Goal: Feedback & Contribution: Leave review/rating

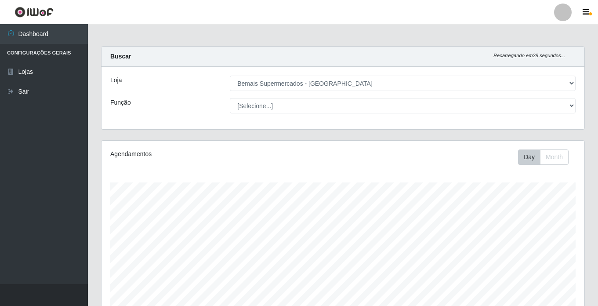
select select "250"
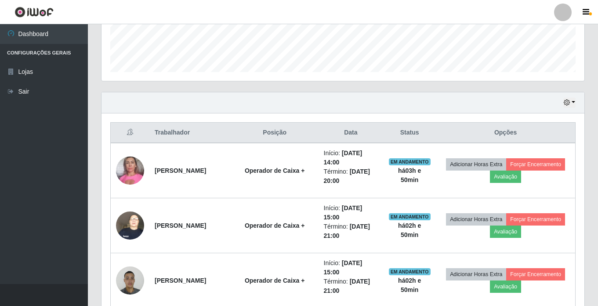
scroll to position [182, 483]
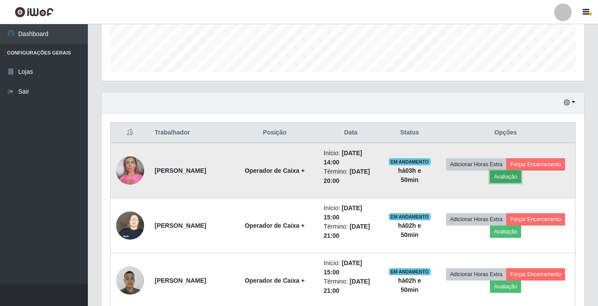
click at [521, 175] on button "Avaliação" at bounding box center [505, 176] width 31 height 12
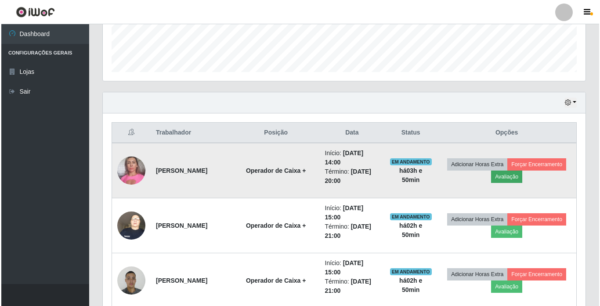
scroll to position [182, 478]
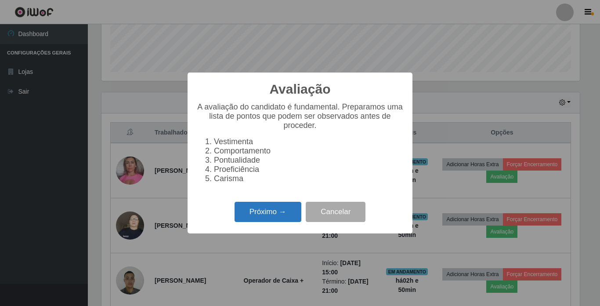
click at [279, 214] on button "Próximo →" at bounding box center [268, 212] width 67 height 21
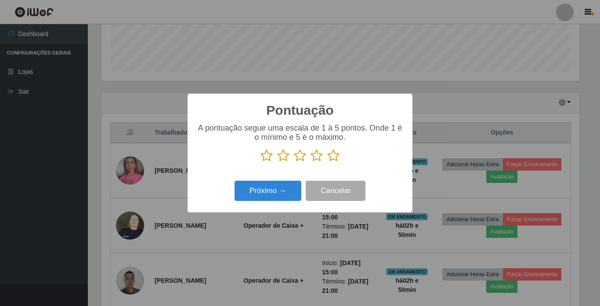
click at [334, 157] on icon at bounding box center [333, 155] width 12 height 13
click at [327, 162] on input "radio" at bounding box center [327, 162] width 0 height 0
click at [287, 190] on button "Próximo →" at bounding box center [268, 191] width 67 height 21
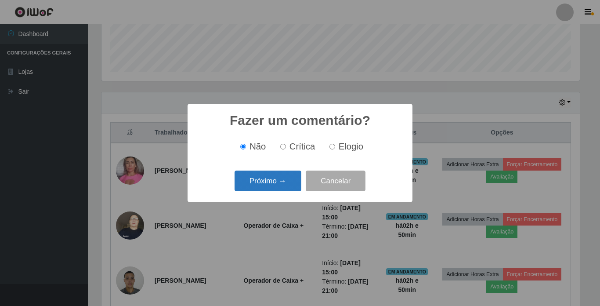
click at [283, 182] on button "Próximo →" at bounding box center [268, 180] width 67 height 21
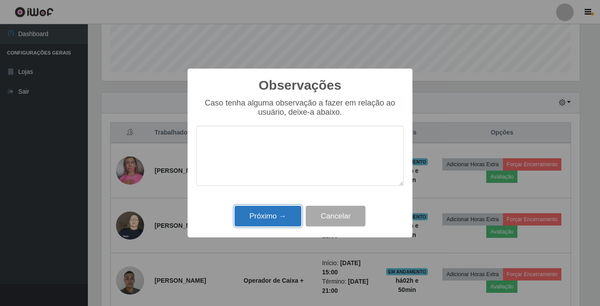
click at [271, 217] on button "Próximo →" at bounding box center [268, 216] width 67 height 21
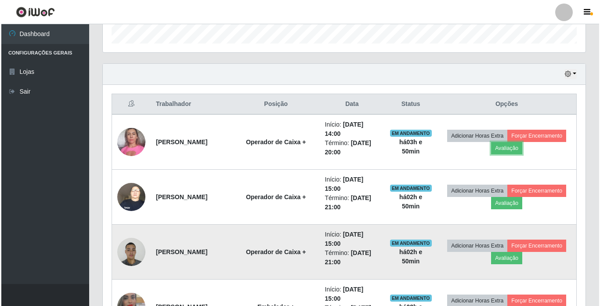
scroll to position [286, 0]
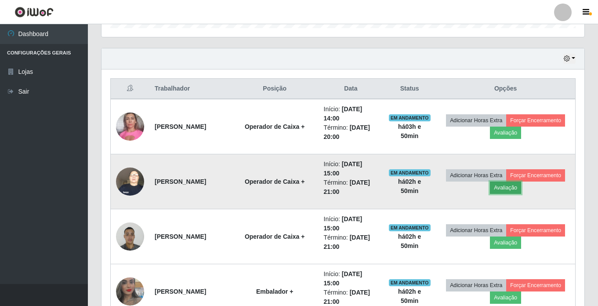
click at [521, 188] on button "Avaliação" at bounding box center [505, 187] width 31 height 12
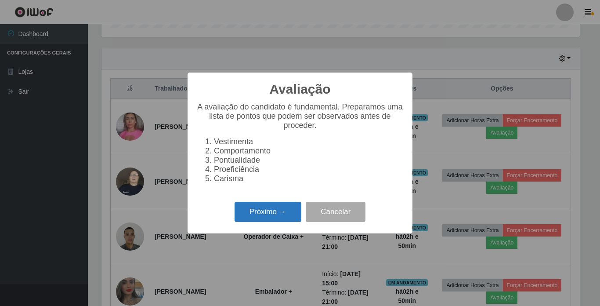
click at [265, 219] on button "Próximo →" at bounding box center [268, 212] width 67 height 21
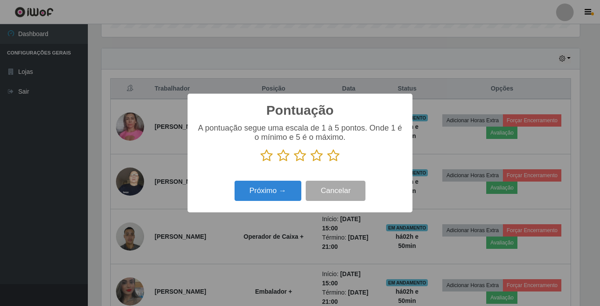
scroll to position [439160, 438864]
click at [334, 158] on icon at bounding box center [333, 155] width 12 height 13
click at [327, 162] on input "radio" at bounding box center [327, 162] width 0 height 0
click at [282, 190] on button "Próximo →" at bounding box center [268, 191] width 67 height 21
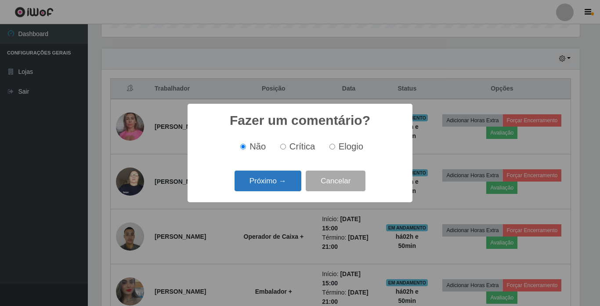
click at [264, 183] on button "Próximo →" at bounding box center [268, 180] width 67 height 21
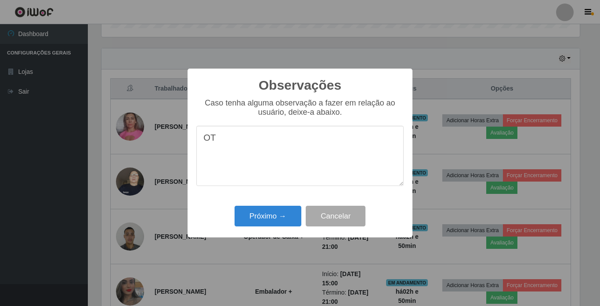
type textarea "O"
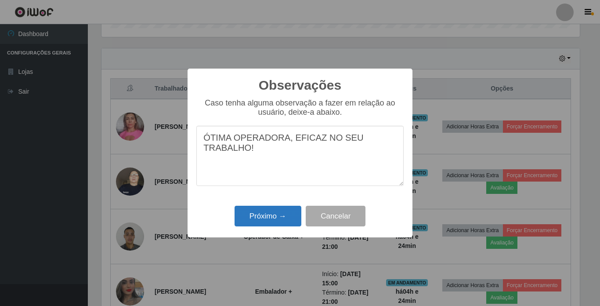
type textarea "ÓTIMA OPERADORA, EFICAZ NO SEU TRABALHO!"
click at [272, 219] on button "Próximo →" at bounding box center [268, 216] width 67 height 21
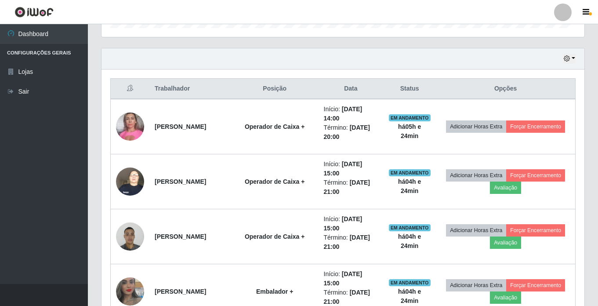
scroll to position [182, 483]
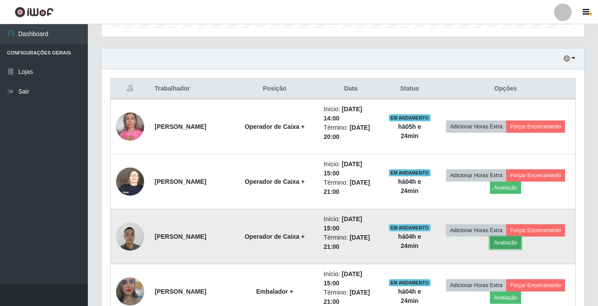
click at [521, 244] on button "Avaliação" at bounding box center [505, 242] width 31 height 12
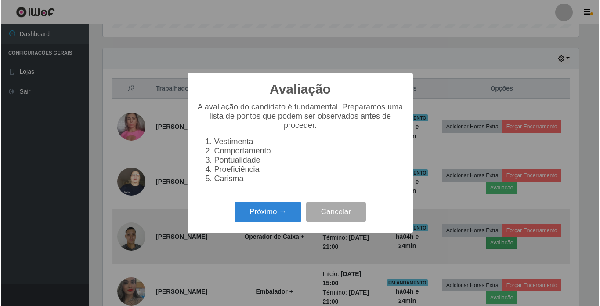
scroll to position [182, 478]
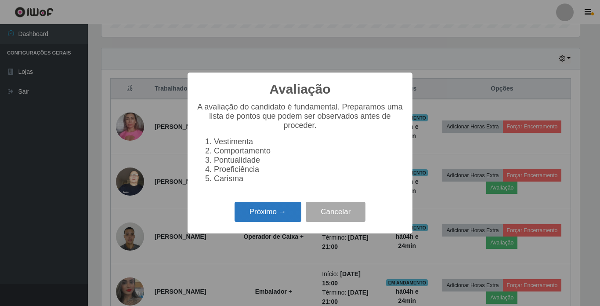
click at [278, 217] on button "Próximo →" at bounding box center [268, 212] width 67 height 21
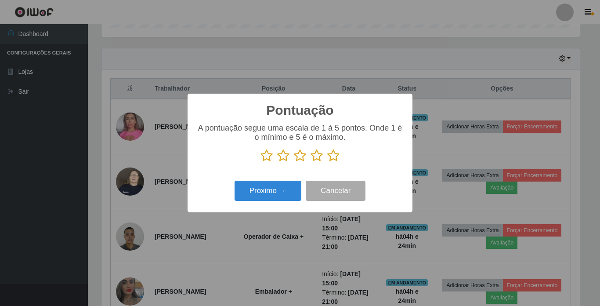
click at [333, 158] on icon at bounding box center [333, 155] width 12 height 13
click at [327, 162] on input "radio" at bounding box center [327, 162] width 0 height 0
click at [272, 188] on button "Próximo →" at bounding box center [268, 191] width 67 height 21
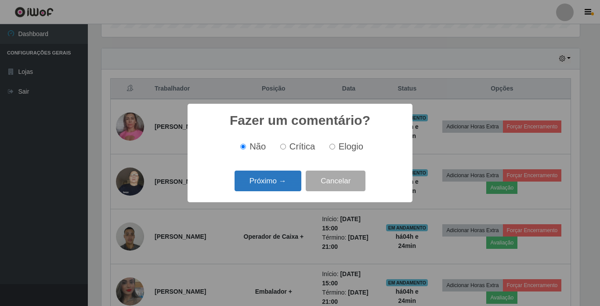
click at [277, 181] on button "Próximo →" at bounding box center [268, 180] width 67 height 21
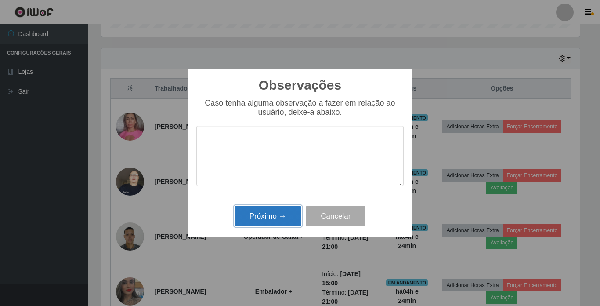
click at [279, 211] on button "Próximo →" at bounding box center [268, 216] width 67 height 21
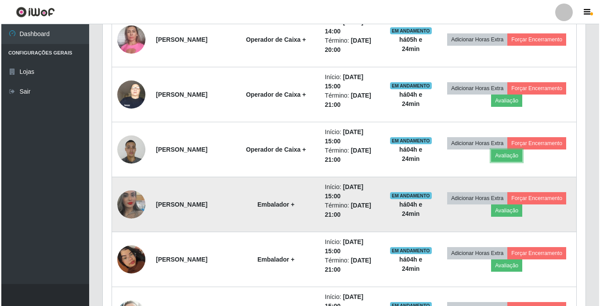
scroll to position [374, 0]
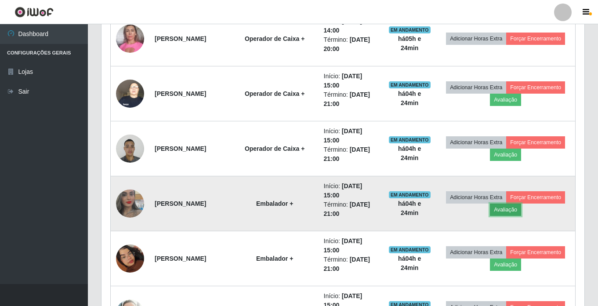
click at [521, 208] on button "Avaliação" at bounding box center [505, 209] width 31 height 12
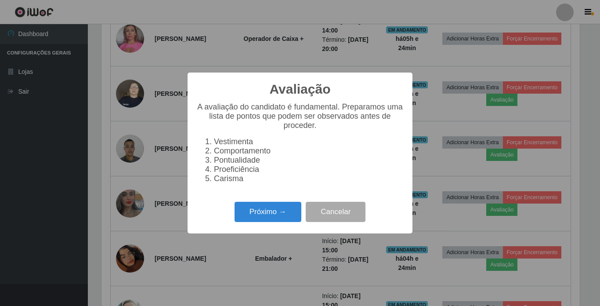
scroll to position [182, 478]
click at [275, 216] on button "Próximo →" at bounding box center [268, 212] width 67 height 21
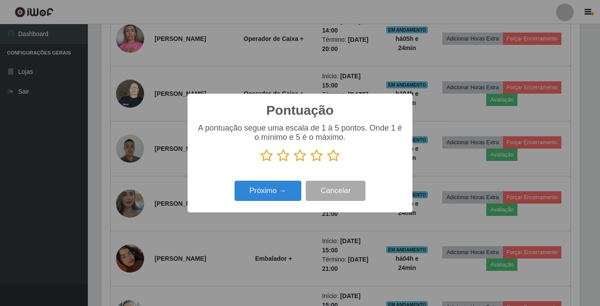
scroll to position [439160, 438864]
click at [283, 158] on icon at bounding box center [283, 155] width 12 height 13
click at [277, 162] on input "radio" at bounding box center [277, 162] width 0 height 0
click at [278, 191] on button "Próximo →" at bounding box center [268, 191] width 67 height 21
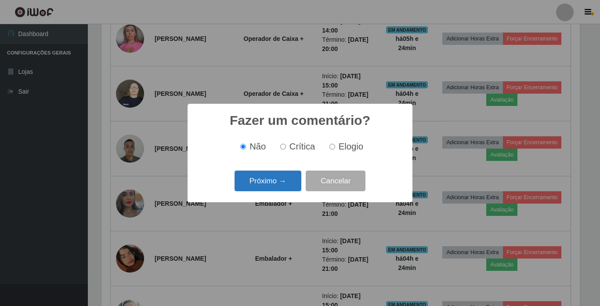
click at [273, 183] on button "Próximo →" at bounding box center [268, 180] width 67 height 21
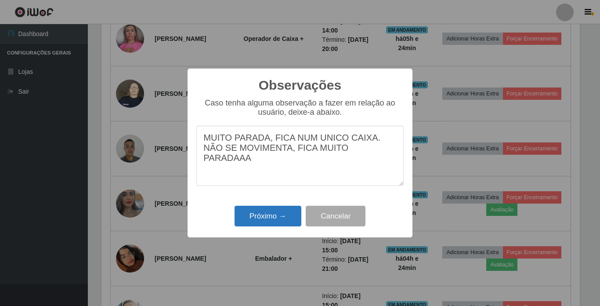
type textarea "MUITO PARADA, FICA NUM UNICO CAIXA. NÃO SE MOVIMENTA, FICA MUITO PARADAAA"
click at [269, 218] on button "Próximo →" at bounding box center [268, 216] width 67 height 21
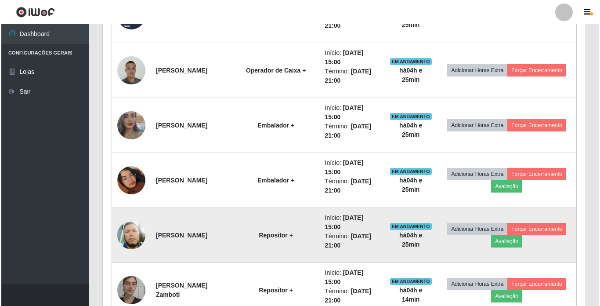
scroll to position [462, 0]
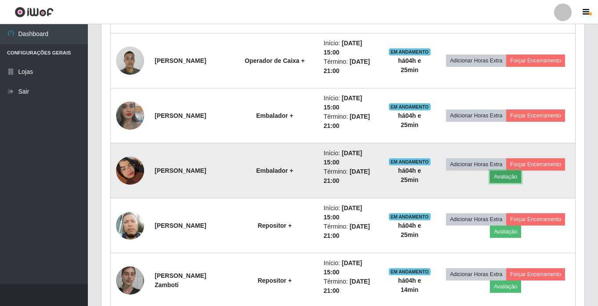
click at [521, 176] on button "Avaliação" at bounding box center [505, 176] width 31 height 12
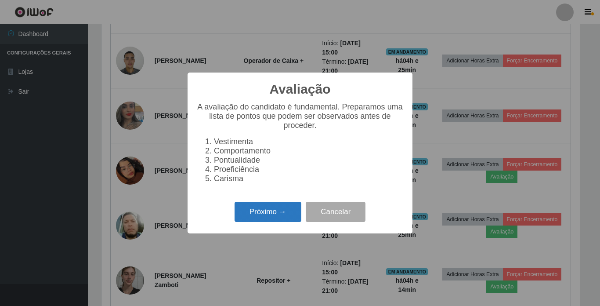
click at [268, 212] on button "Próximo →" at bounding box center [268, 212] width 67 height 21
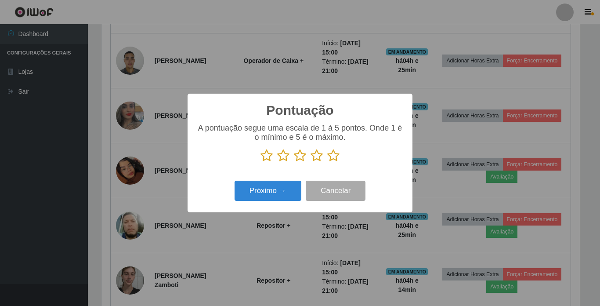
click at [267, 157] on icon at bounding box center [267, 155] width 12 height 13
click at [261, 162] on input "radio" at bounding box center [261, 162] width 0 height 0
click at [270, 191] on button "Próximo →" at bounding box center [268, 191] width 67 height 21
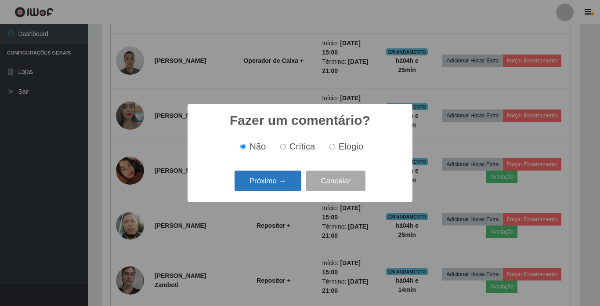
click at [257, 182] on button "Próximo →" at bounding box center [268, 180] width 67 height 21
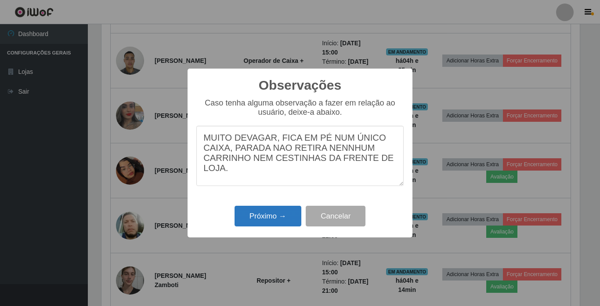
type textarea "MUITO DEVAGAR, FICA EM PÉ NUM ÚNICO CAIXA, PARADA NAO RETIRA NENNHUM CARRINHO N…"
click at [261, 213] on button "Próximo →" at bounding box center [268, 216] width 67 height 21
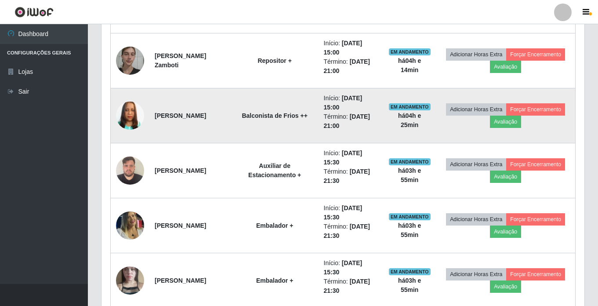
scroll to position [725, 0]
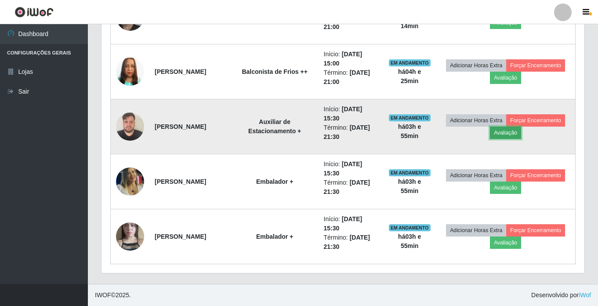
click at [521, 132] on button "Avaliação" at bounding box center [505, 133] width 31 height 12
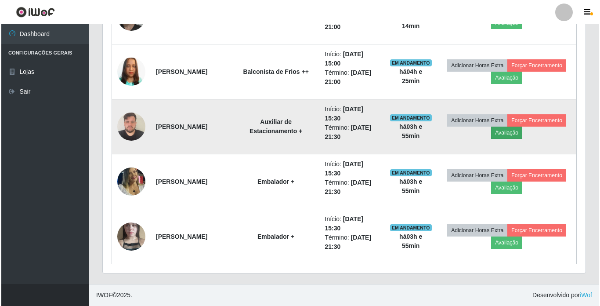
scroll to position [182, 478]
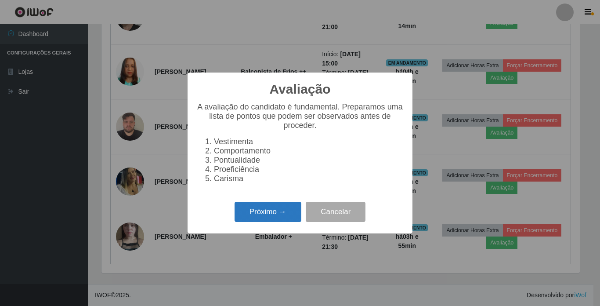
click at [279, 216] on button "Próximo →" at bounding box center [268, 212] width 67 height 21
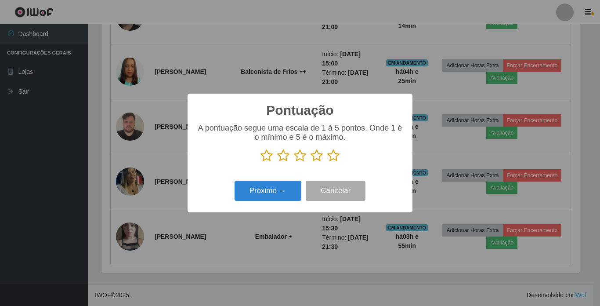
scroll to position [439160, 438864]
click at [333, 157] on icon at bounding box center [333, 155] width 12 height 13
click at [327, 162] on input "radio" at bounding box center [327, 162] width 0 height 0
click at [271, 193] on button "Próximo →" at bounding box center [268, 191] width 67 height 21
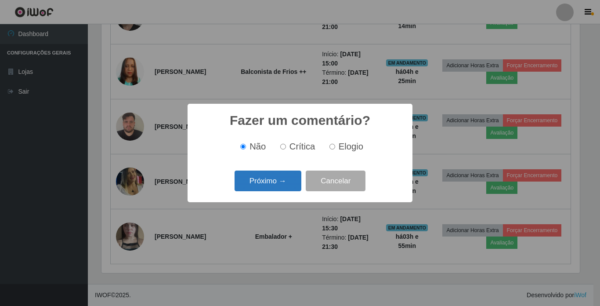
click at [271, 181] on button "Próximo →" at bounding box center [268, 180] width 67 height 21
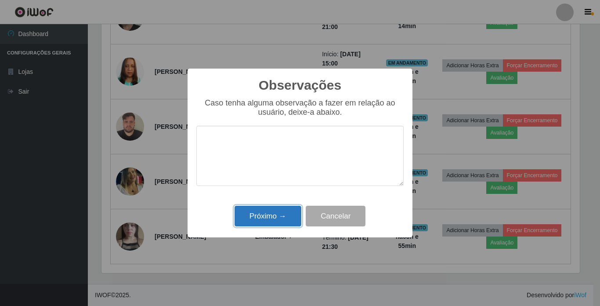
click at [266, 220] on button "Próximo →" at bounding box center [268, 216] width 67 height 21
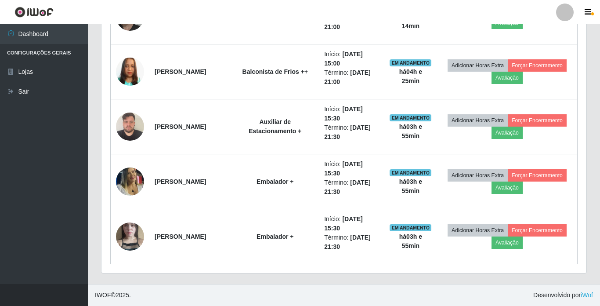
scroll to position [182, 483]
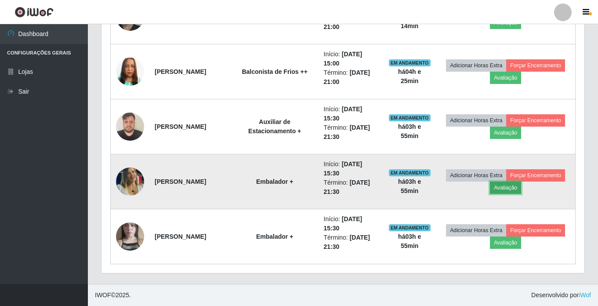
click at [521, 187] on button "Avaliação" at bounding box center [505, 187] width 31 height 12
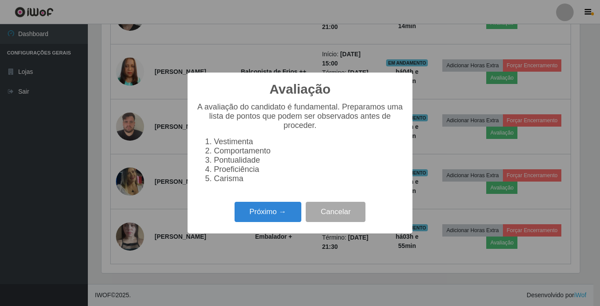
scroll to position [182, 478]
click at [272, 214] on button "Próximo →" at bounding box center [268, 212] width 67 height 21
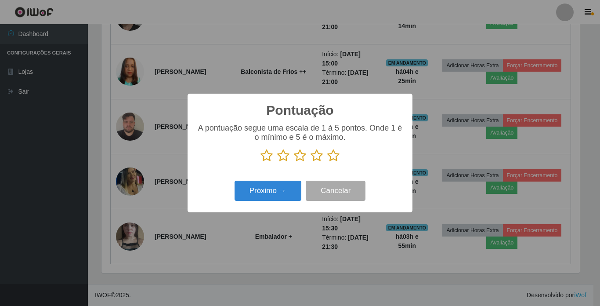
scroll to position [439160, 438864]
click at [303, 156] on icon at bounding box center [300, 155] width 12 height 13
click at [294, 162] on input "radio" at bounding box center [294, 162] width 0 height 0
click at [271, 188] on button "Próximo →" at bounding box center [268, 191] width 67 height 21
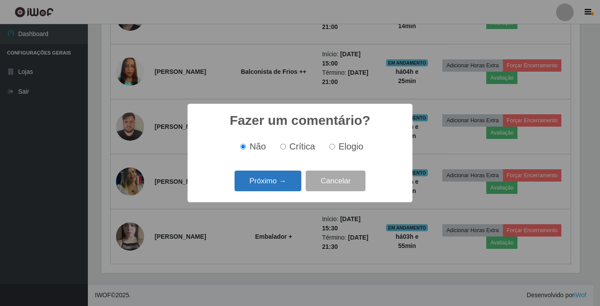
click at [272, 182] on button "Próximo →" at bounding box center [268, 180] width 67 height 21
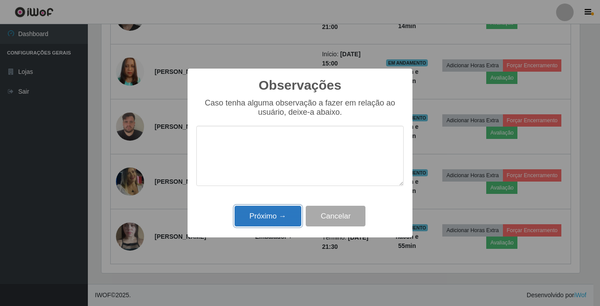
click at [275, 214] on button "Próximo →" at bounding box center [268, 216] width 67 height 21
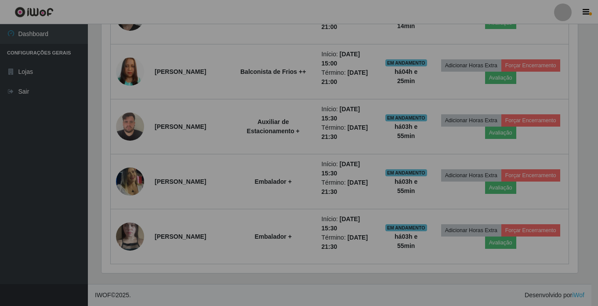
scroll to position [182, 483]
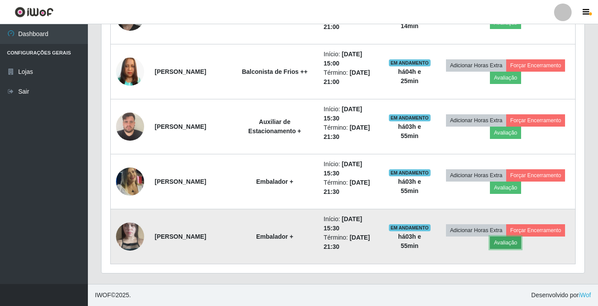
click at [521, 243] on button "Avaliação" at bounding box center [505, 242] width 31 height 12
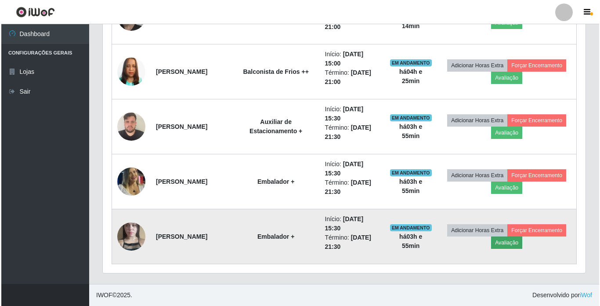
scroll to position [182, 478]
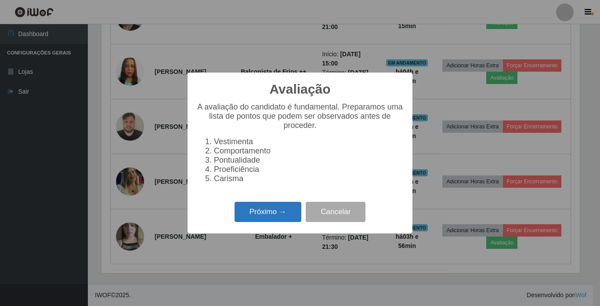
click at [262, 218] on button "Próximo →" at bounding box center [268, 212] width 67 height 21
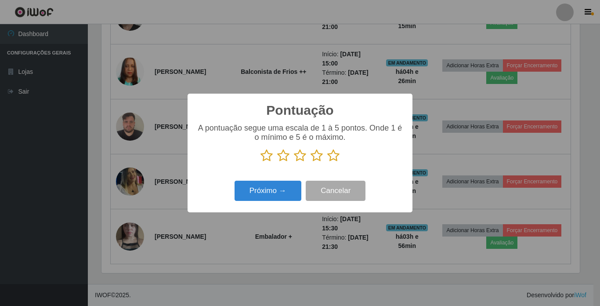
scroll to position [439160, 438864]
click at [332, 159] on icon at bounding box center [333, 155] width 12 height 13
click at [327, 162] on input "radio" at bounding box center [327, 162] width 0 height 0
click at [278, 190] on button "Próximo →" at bounding box center [268, 191] width 67 height 21
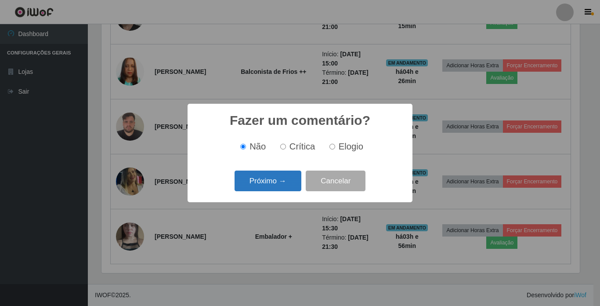
click at [260, 185] on button "Próximo →" at bounding box center [268, 180] width 67 height 21
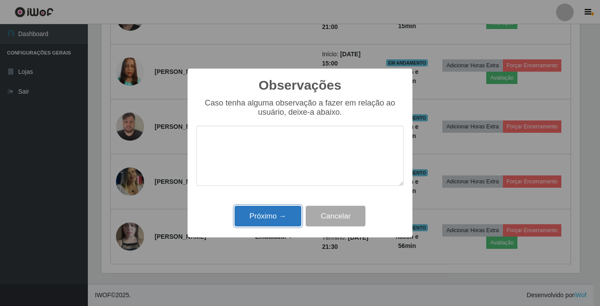
click at [268, 215] on button "Próximo →" at bounding box center [268, 216] width 67 height 21
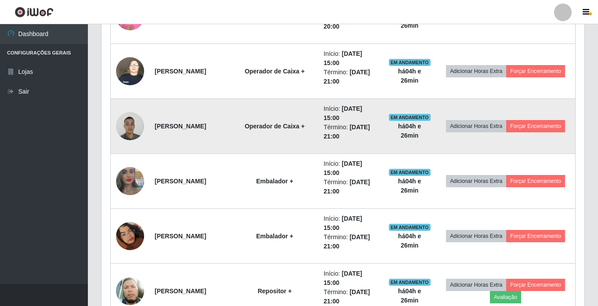
scroll to position [242, 0]
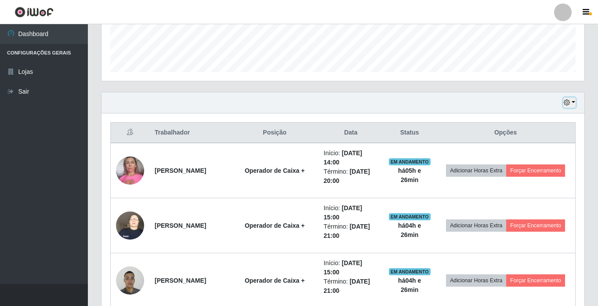
click at [569, 104] on icon "button" at bounding box center [567, 102] width 6 height 6
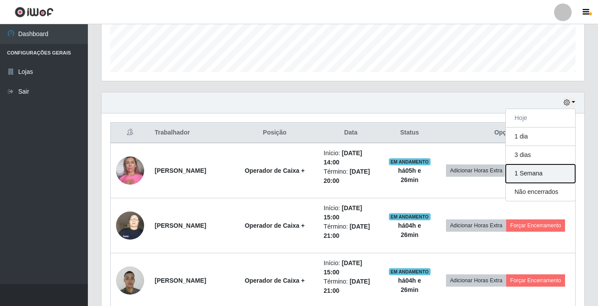
click at [560, 170] on button "1 Semana" at bounding box center [540, 173] width 69 height 18
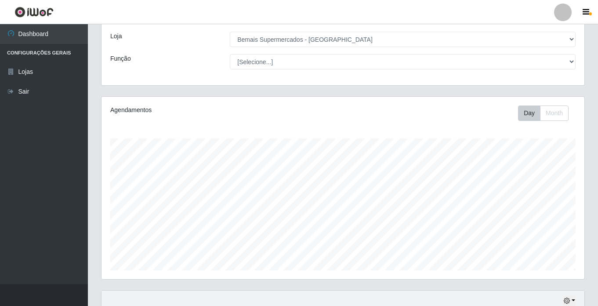
scroll to position [0, 0]
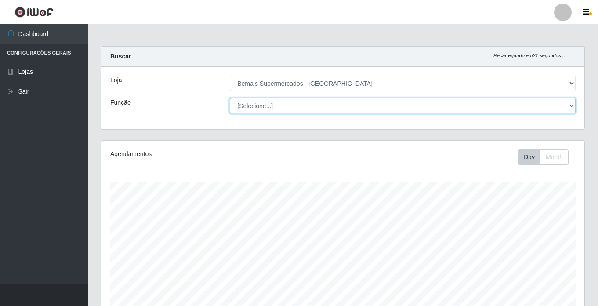
click at [288, 103] on select "[Selecione...] ASG ASG + ASG ++ Auxiliar de Estacionamento Auxiliar de Estacion…" at bounding box center [403, 105] width 346 height 15
click at [230, 98] on select "[Selecione...] ASG ASG + ASG ++ Auxiliar de Estacionamento Auxiliar de Estacion…" at bounding box center [403, 105] width 346 height 15
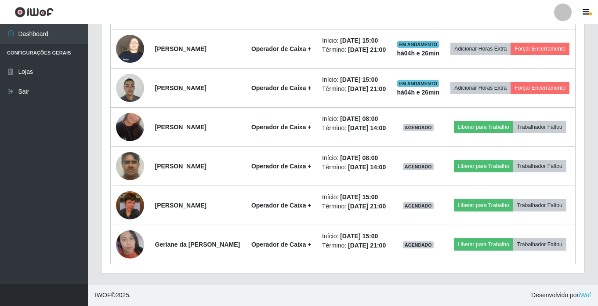
scroll to position [429, 0]
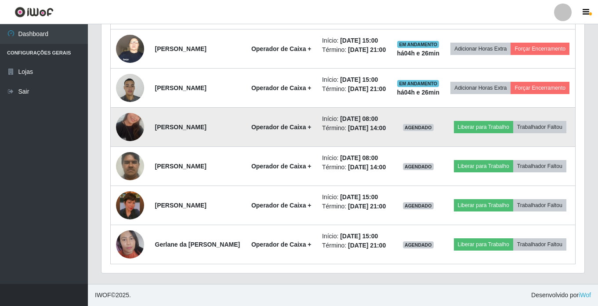
click at [125, 118] on img at bounding box center [130, 127] width 28 height 50
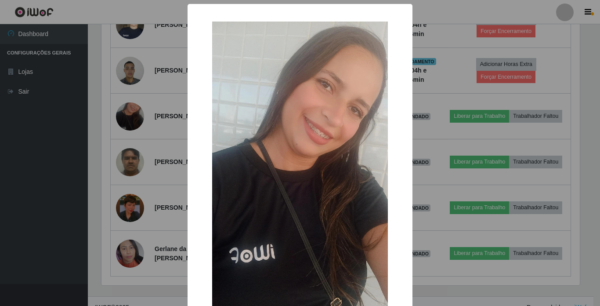
click at [134, 147] on div "× OK Cancel" at bounding box center [300, 153] width 600 height 306
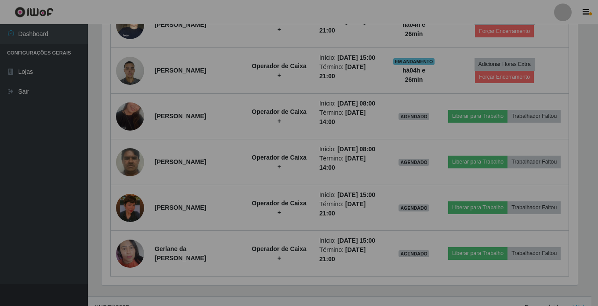
scroll to position [182, 483]
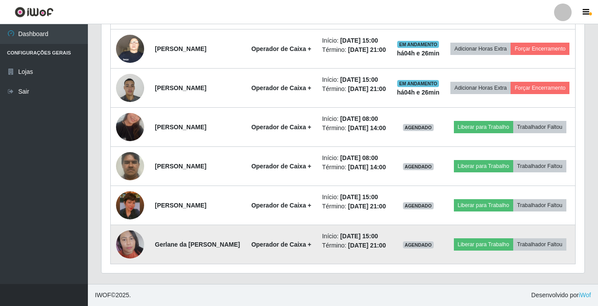
click at [131, 247] on img at bounding box center [130, 243] width 28 height 37
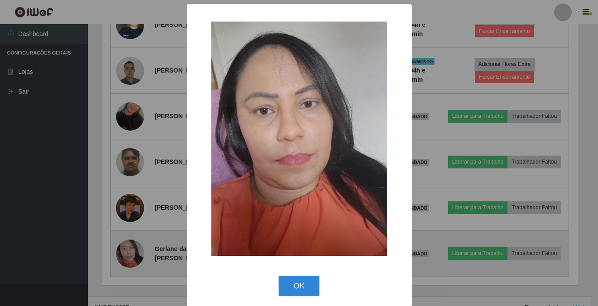
scroll to position [182, 478]
click at [131, 247] on div "× OK Cancel" at bounding box center [300, 153] width 600 height 306
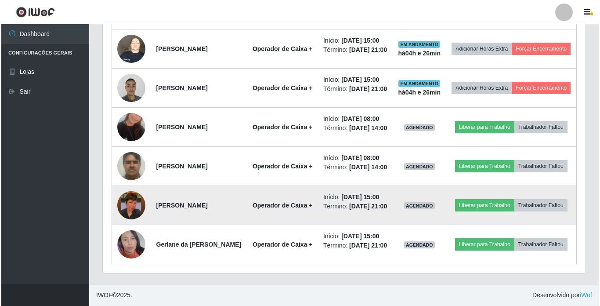
scroll to position [182, 483]
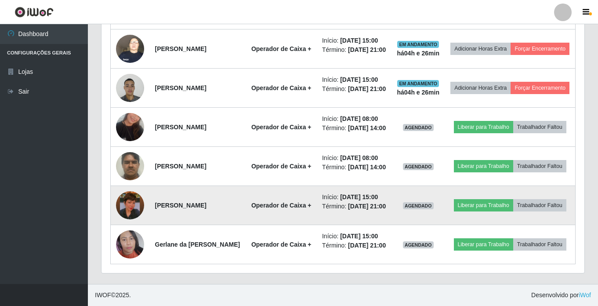
click at [130, 203] on img at bounding box center [130, 205] width 28 height 50
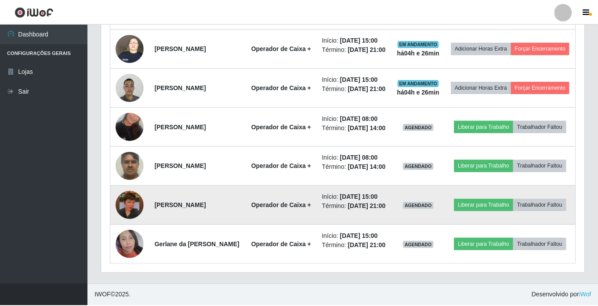
scroll to position [182, 478]
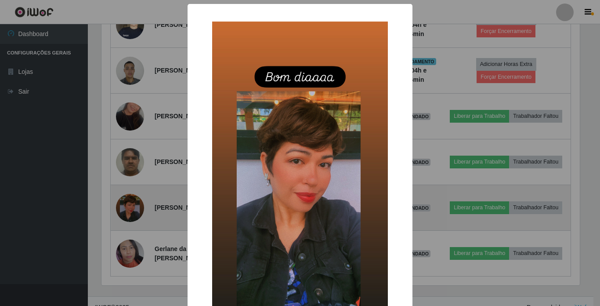
click at [130, 203] on div "× OK Cancel" at bounding box center [300, 153] width 600 height 306
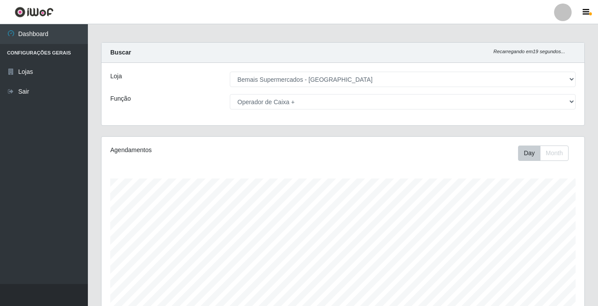
scroll to position [0, 0]
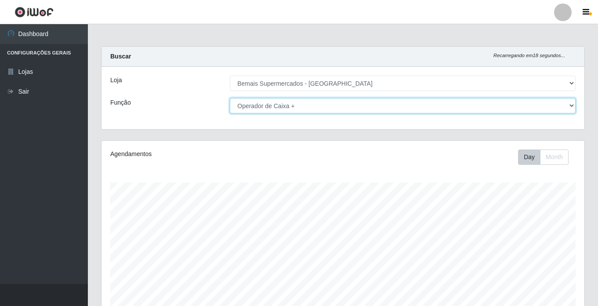
click at [269, 101] on select "[Selecione...] ASG ASG + ASG ++ Auxiliar de Estacionamento Auxiliar de Estacion…" at bounding box center [403, 105] width 346 height 15
click at [230, 98] on select "[Selecione...] ASG ASG + ASG ++ Auxiliar de Estacionamento Auxiliar de Estacion…" at bounding box center [403, 105] width 346 height 15
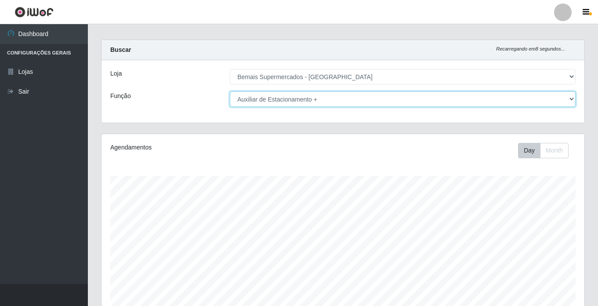
scroll to position [0, 0]
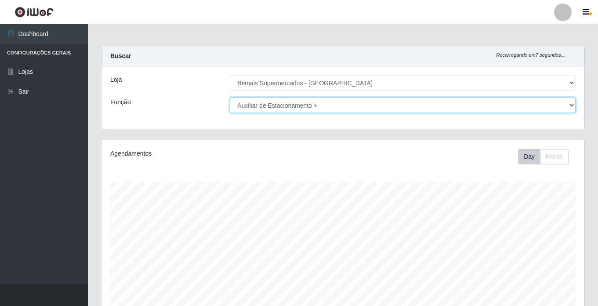
click at [290, 107] on select "[Selecione...] ASG ASG + ASG ++ Auxiliar de Estacionamento Auxiliar de Estacion…" at bounding box center [403, 105] width 346 height 15
click at [230, 98] on select "[Selecione...] ASG ASG + ASG ++ Auxiliar de Estacionamento Auxiliar de Estacion…" at bounding box center [403, 105] width 346 height 15
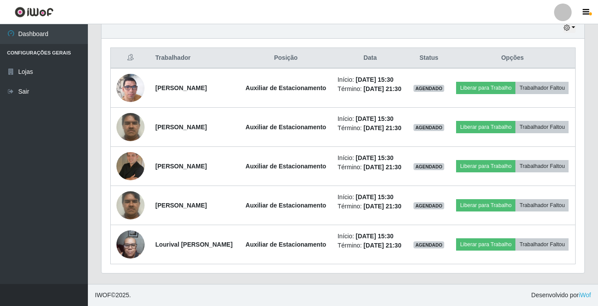
scroll to position [396, 0]
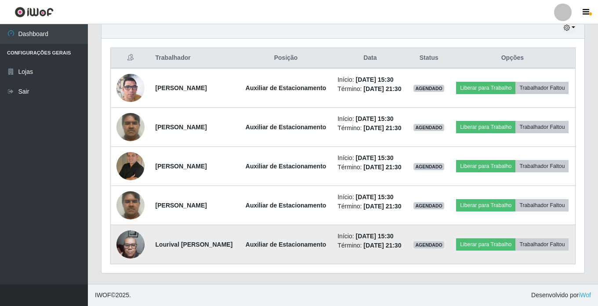
click at [125, 236] on img at bounding box center [130, 243] width 28 height 37
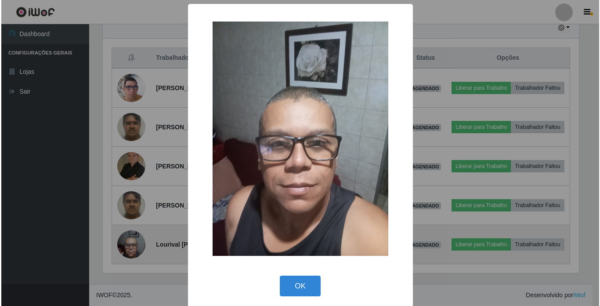
scroll to position [182, 478]
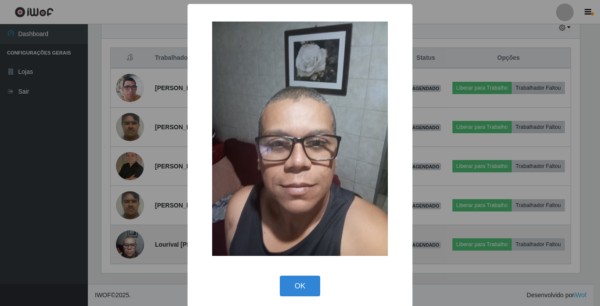
click at [125, 236] on div "× OK Cancel" at bounding box center [300, 153] width 600 height 306
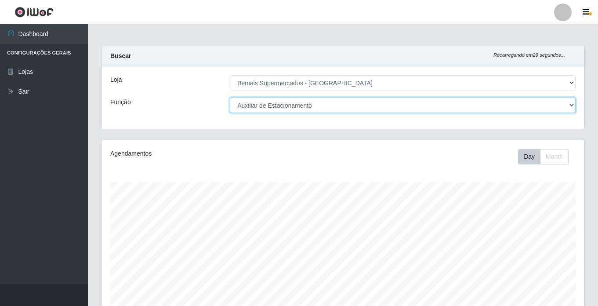
click at [261, 104] on select "[Selecione...] ASG ASG + ASG ++ Auxiliar de Estacionamento Auxiliar de Estacion…" at bounding box center [403, 105] width 346 height 15
click at [230, 98] on select "[Selecione...] ASG ASG + ASG ++ Auxiliar de Estacionamento Auxiliar de Estacion…" at bounding box center [403, 105] width 346 height 15
click at [257, 106] on select "[Selecione...] ASG ASG + ASG ++ Auxiliar de Estacionamento Auxiliar de Estacion…" at bounding box center [403, 105] width 346 height 15
click at [230, 98] on select "[Selecione...] ASG ASG + ASG ++ Auxiliar de Estacionamento Auxiliar de Estacion…" at bounding box center [403, 105] width 346 height 15
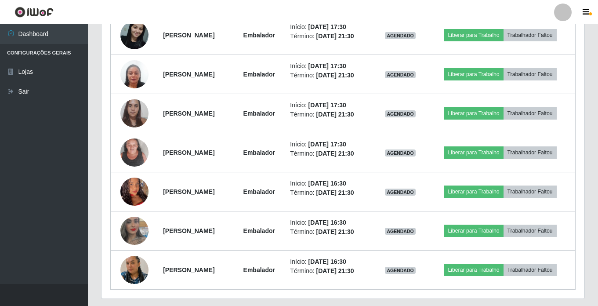
scroll to position [385, 0]
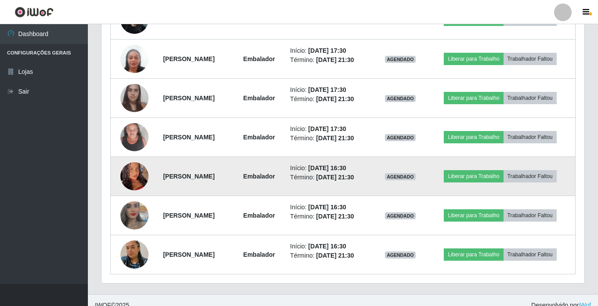
click at [130, 175] on img at bounding box center [134, 176] width 28 height 61
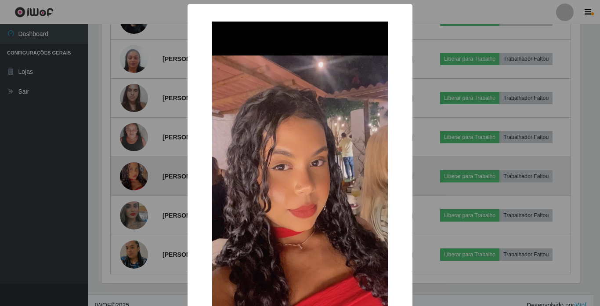
click at [130, 175] on div "× OK Cancel" at bounding box center [300, 153] width 600 height 306
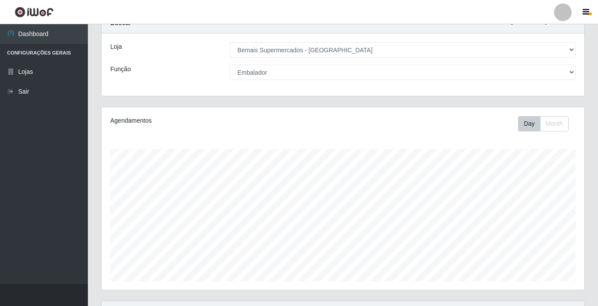
scroll to position [0, 0]
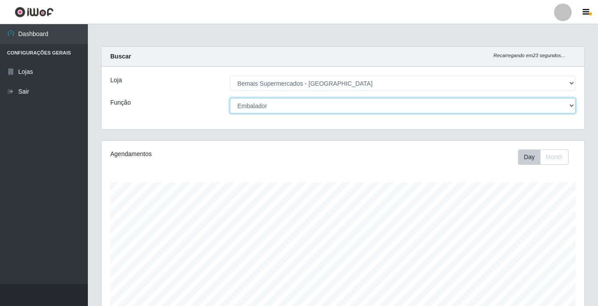
click at [270, 106] on select "[Selecione...] ASG ASG + ASG ++ Auxiliar de Estacionamento Auxiliar de Estacion…" at bounding box center [403, 105] width 346 height 15
select select "[Selecione...]"
click at [230, 98] on select "[Selecione...] ASG ASG + ASG ++ Auxiliar de Estacionamento Auxiliar de Estacion…" at bounding box center [403, 105] width 346 height 15
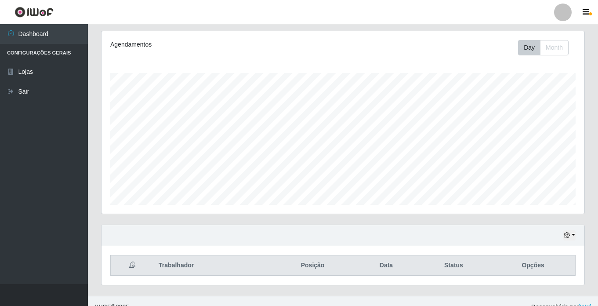
scroll to position [121, 0]
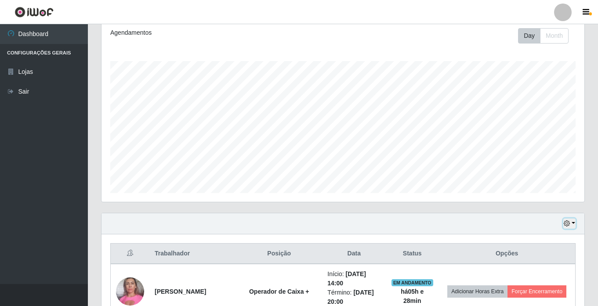
click at [571, 221] on button "button" at bounding box center [569, 223] width 12 height 10
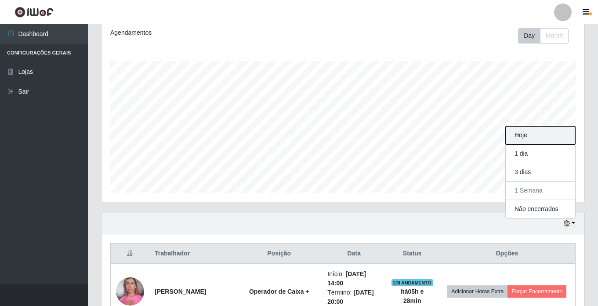
click at [529, 136] on button "Hoje" at bounding box center [540, 135] width 69 height 18
